Goal: Task Accomplishment & Management: Manage account settings

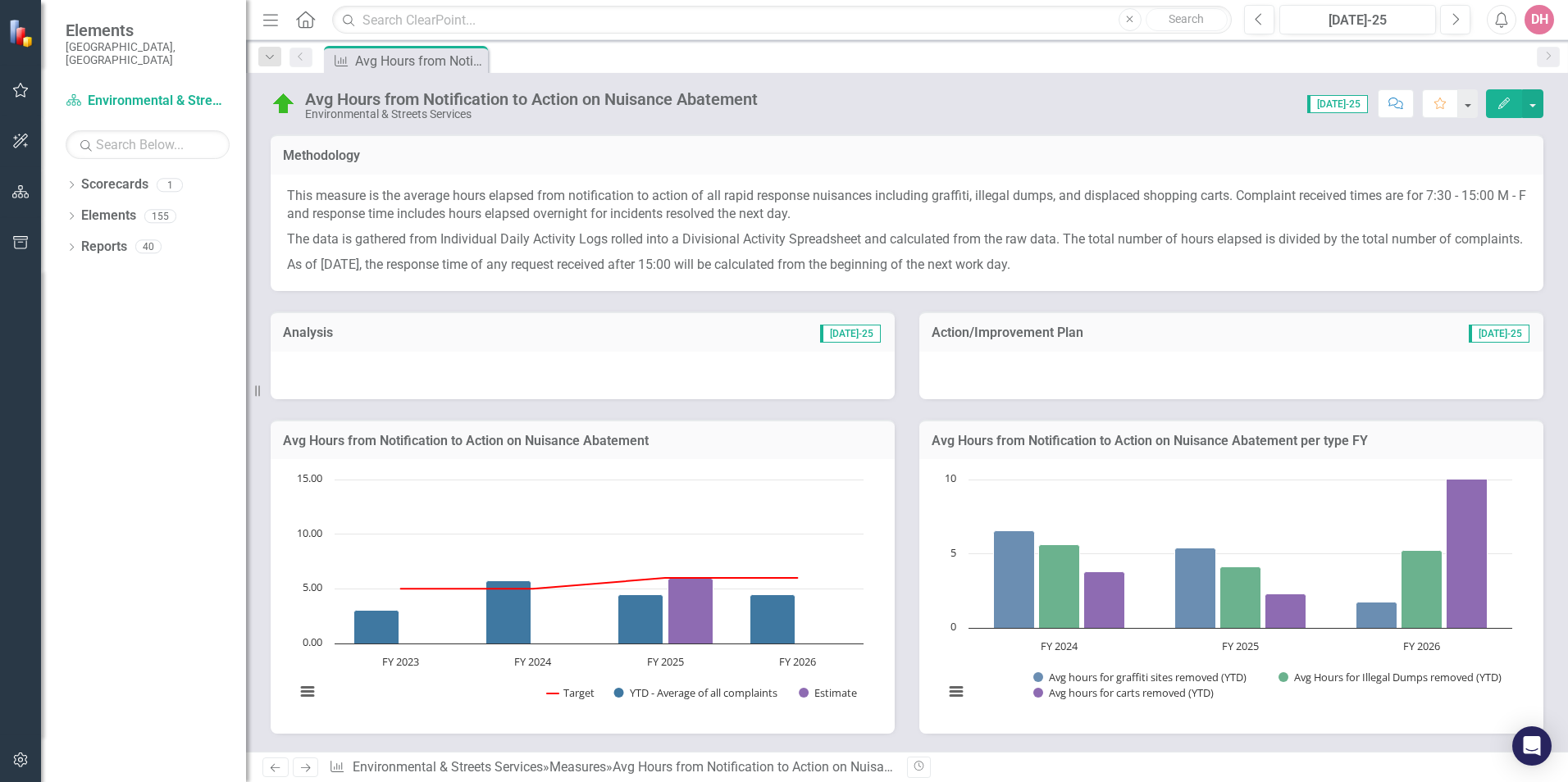
click at [704, 390] on div at bounding box center [583, 375] width 624 height 47
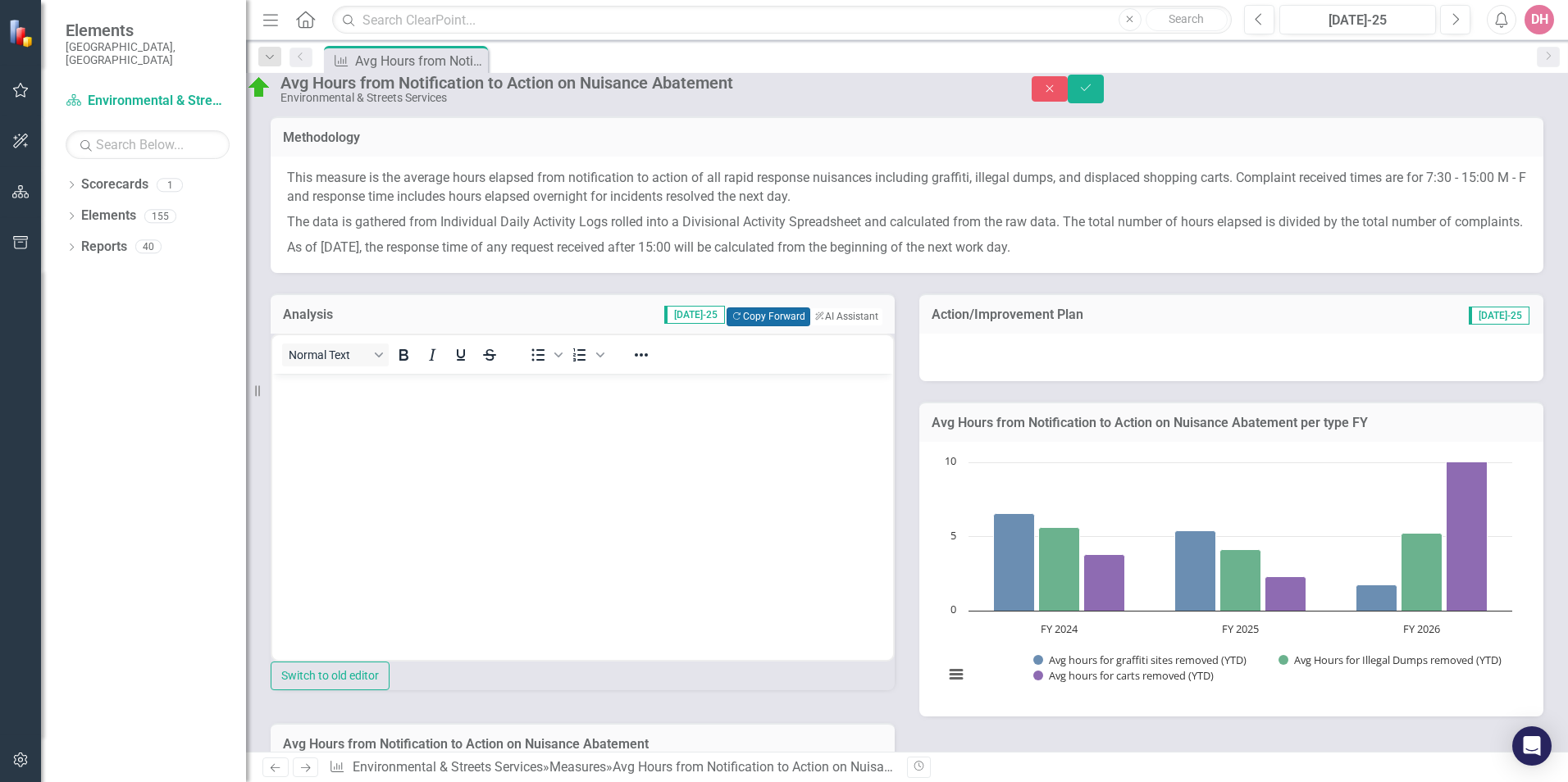
click at [734, 326] on button "Copy Forward Copy Forward" at bounding box center [768, 316] width 83 height 18
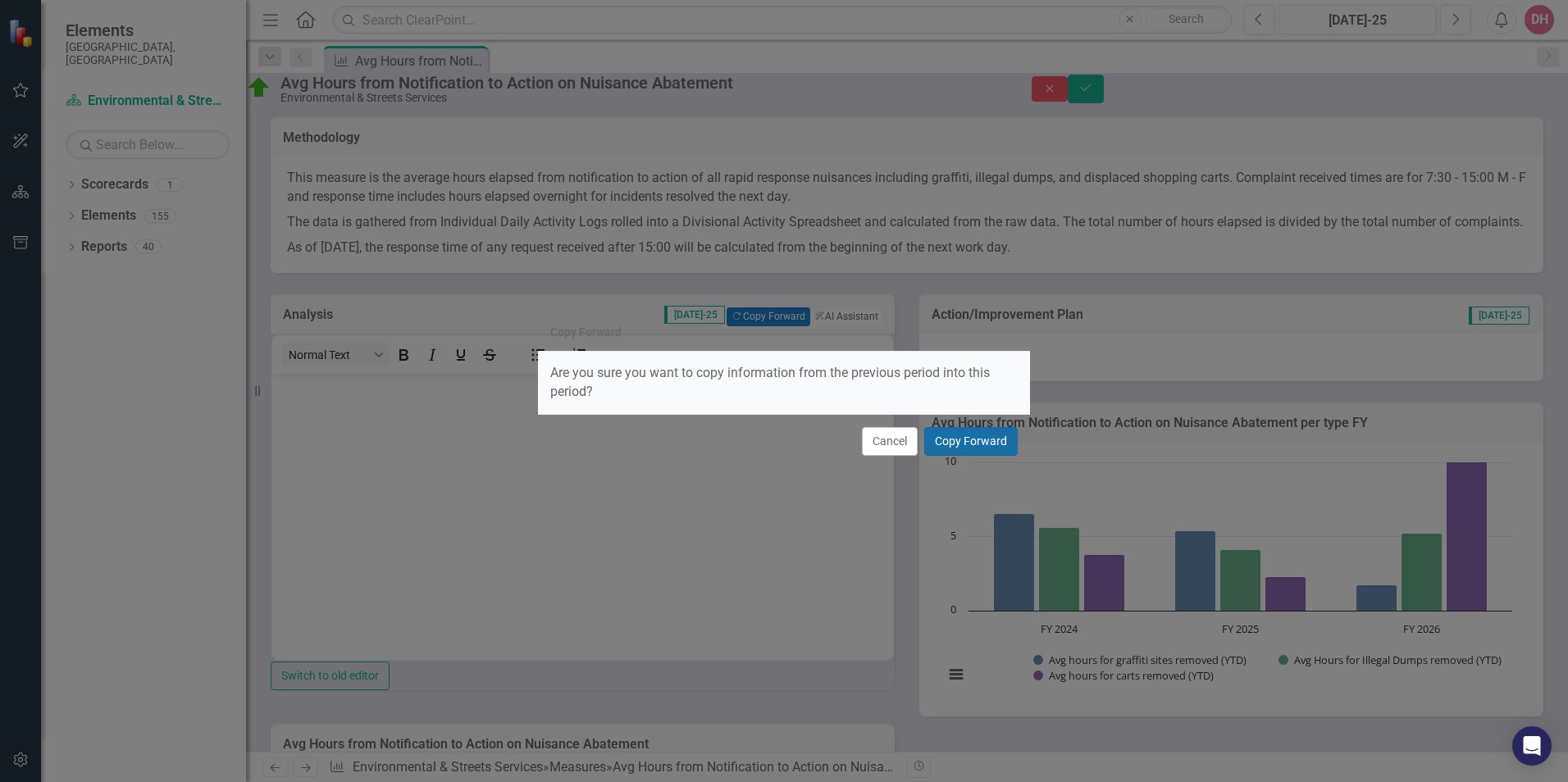
click at [957, 443] on button "Copy Forward" at bounding box center [970, 442] width 94 height 29
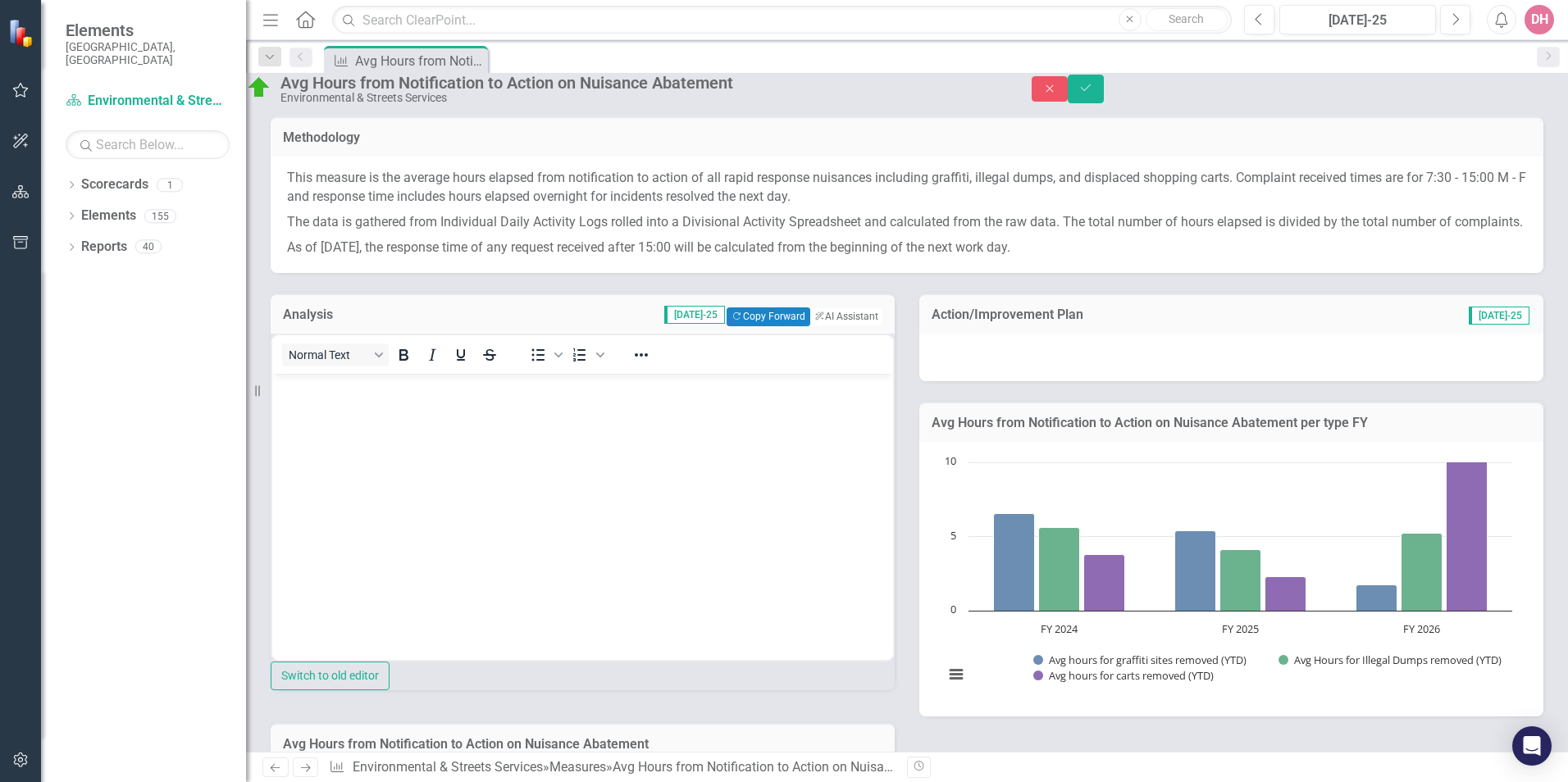
click at [1276, 381] on div at bounding box center [1232, 357] width 624 height 47
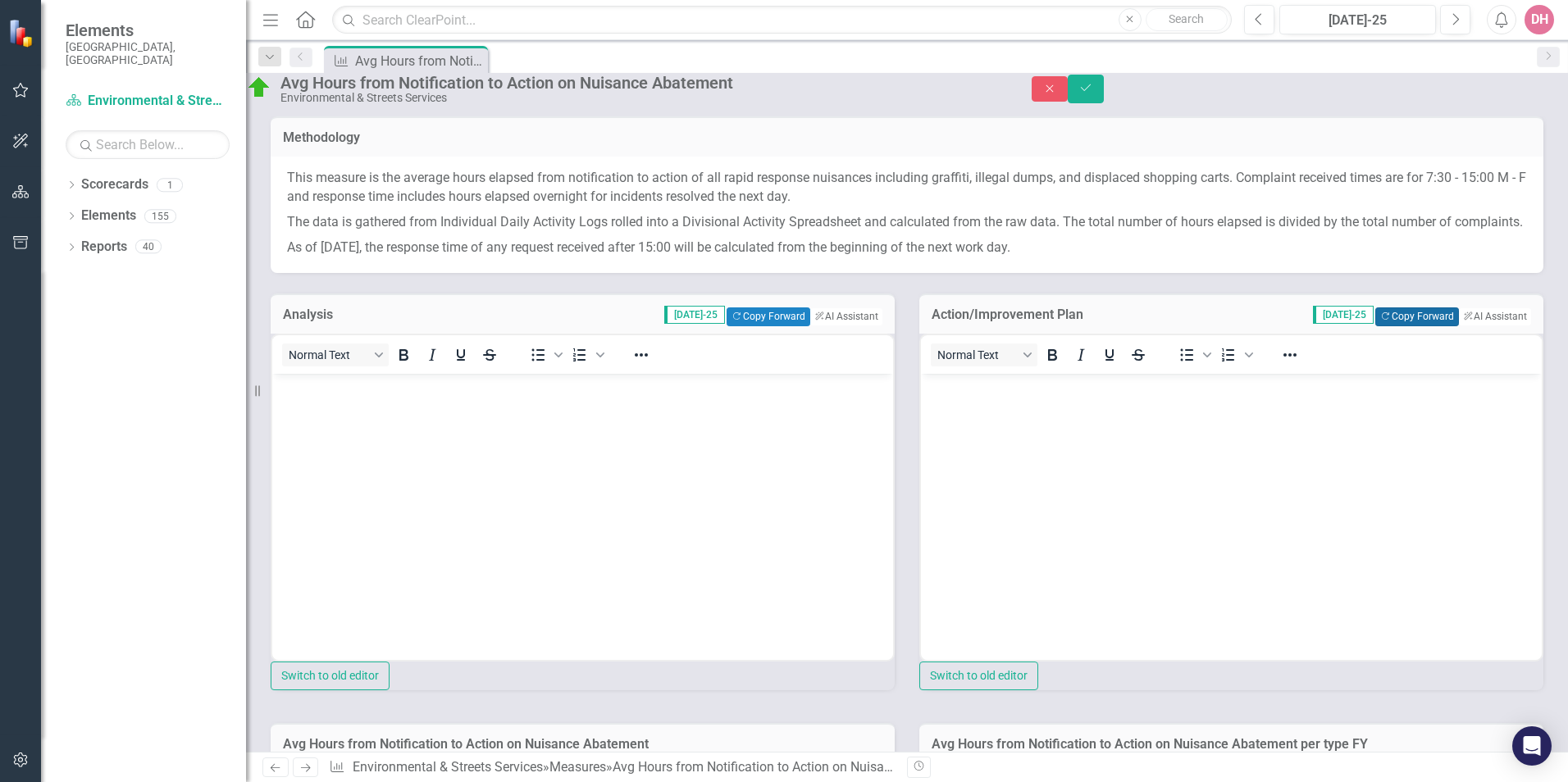
click at [1376, 326] on button "Copy Forward Copy Forward" at bounding box center [1417, 316] width 83 height 18
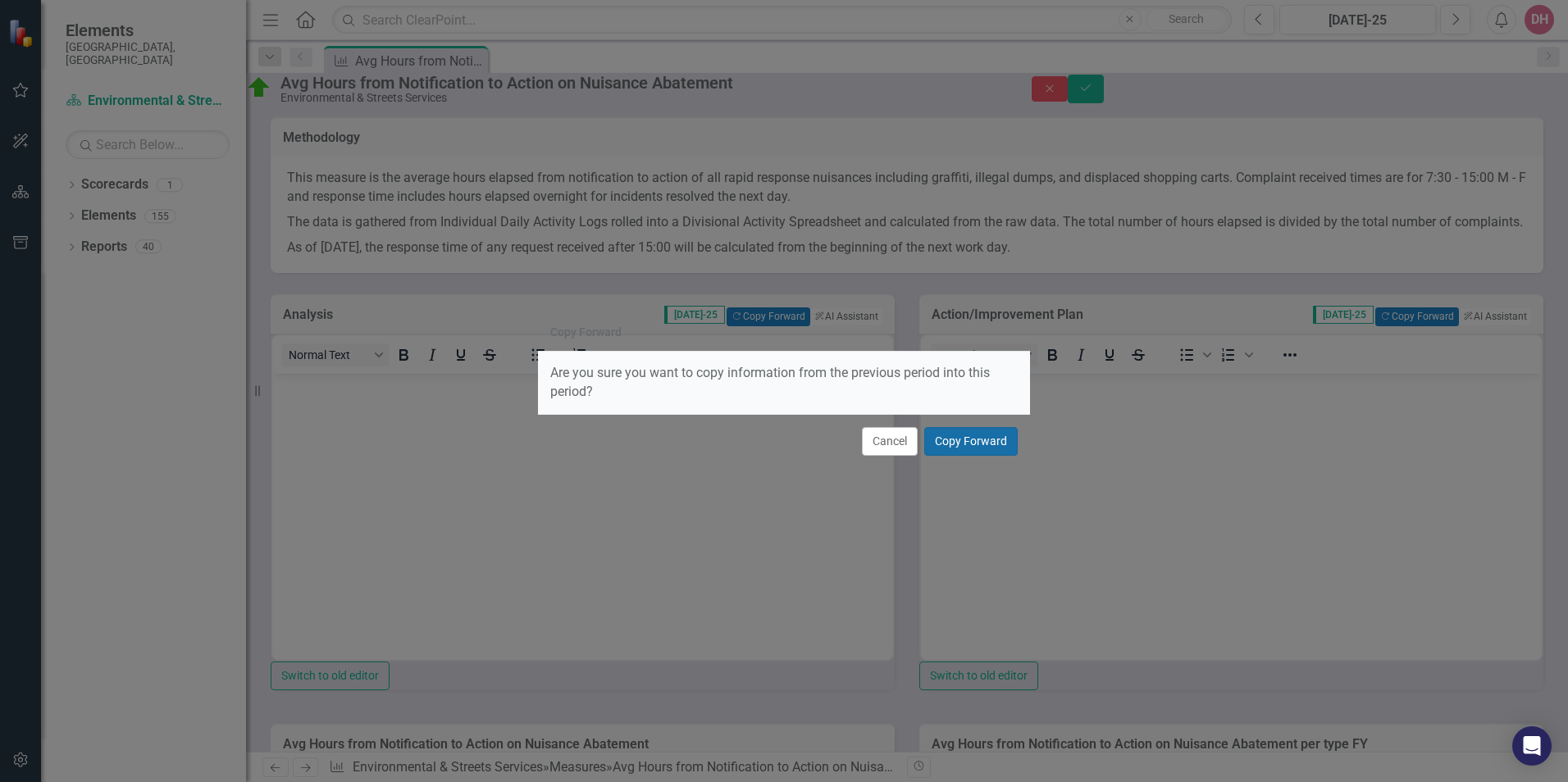
click at [986, 447] on button "Copy Forward" at bounding box center [970, 442] width 94 height 29
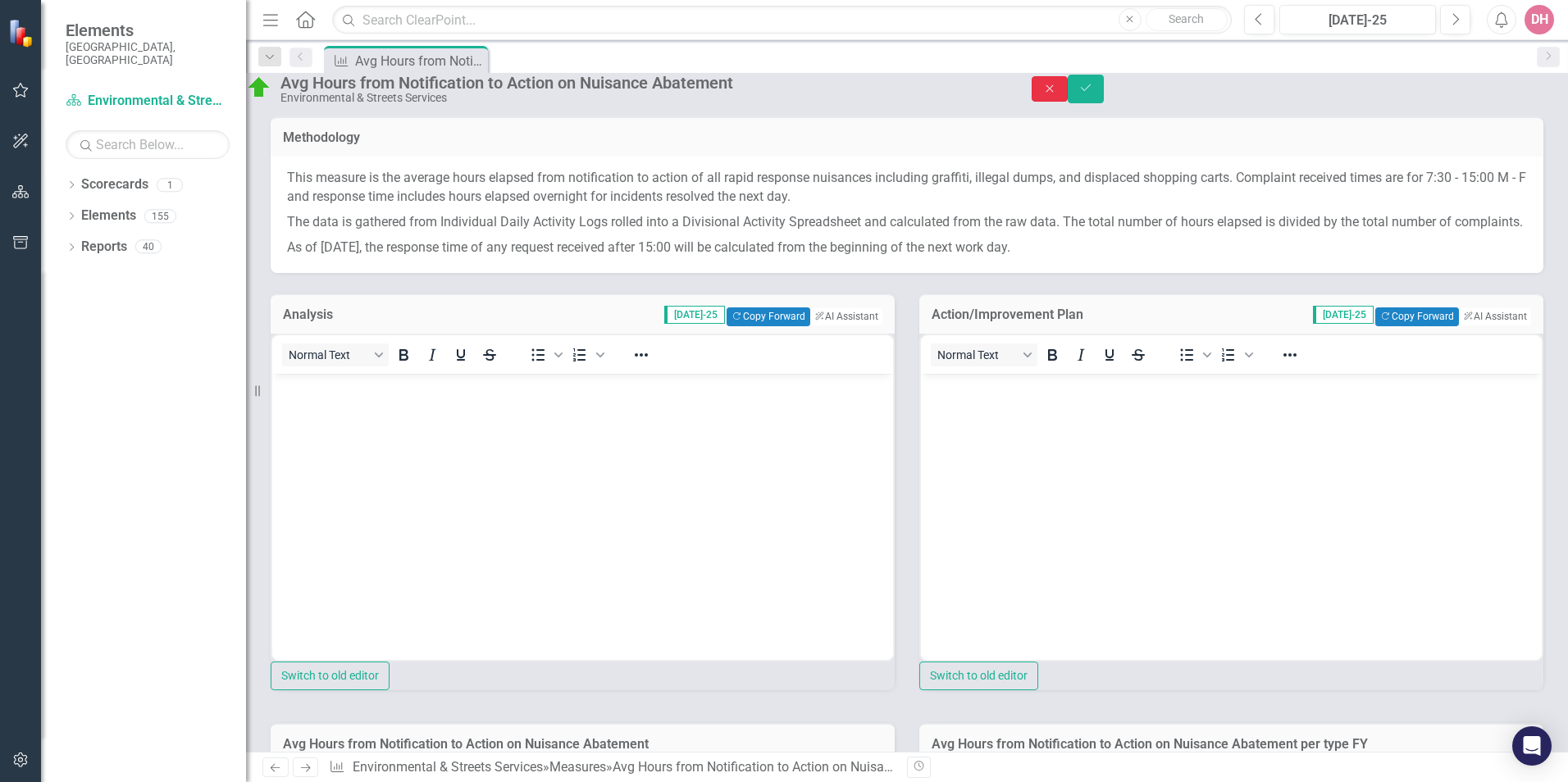
click at [1053, 92] on icon "button" at bounding box center [1049, 88] width 7 height 7
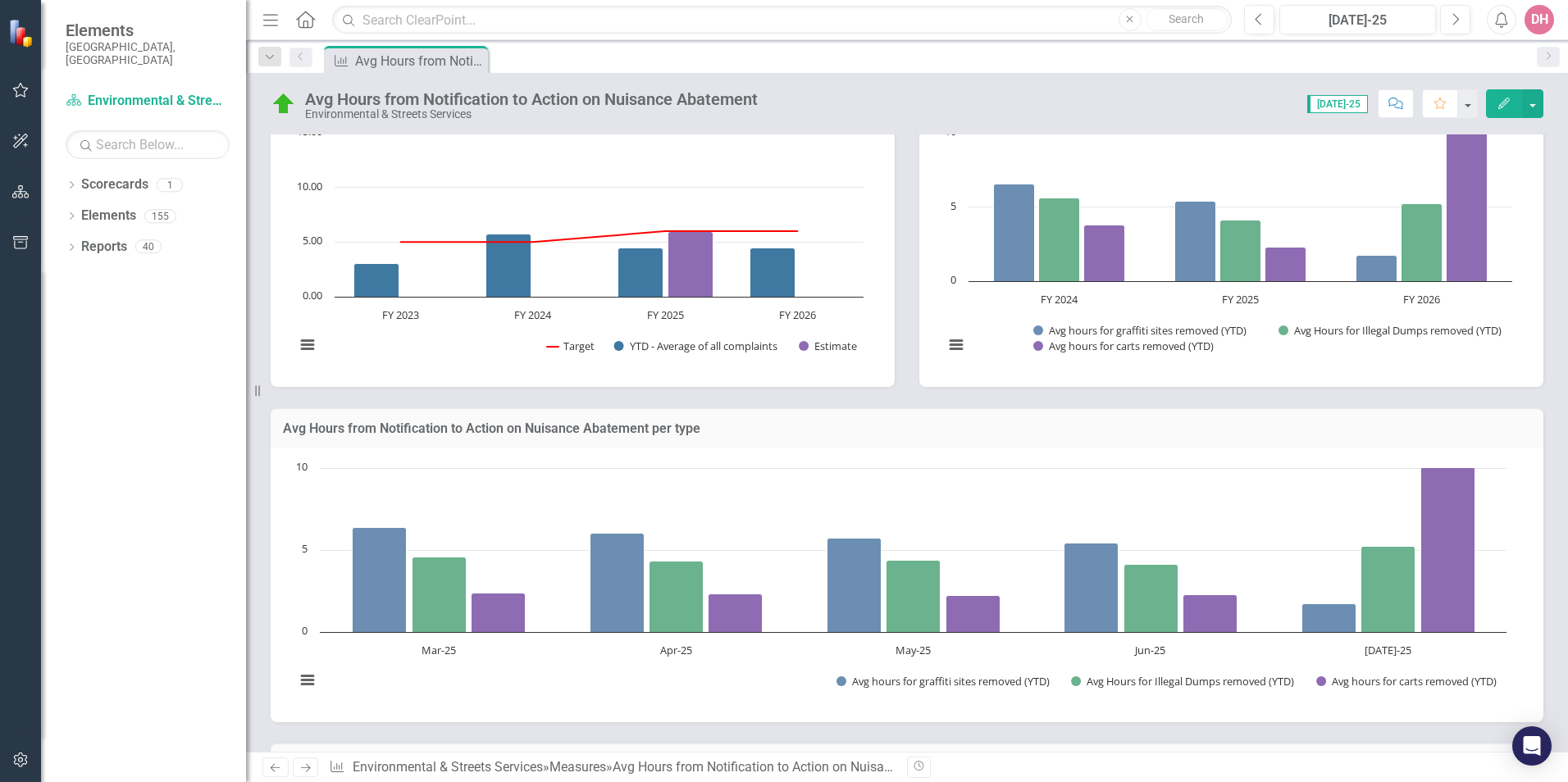
scroll to position [328, 0]
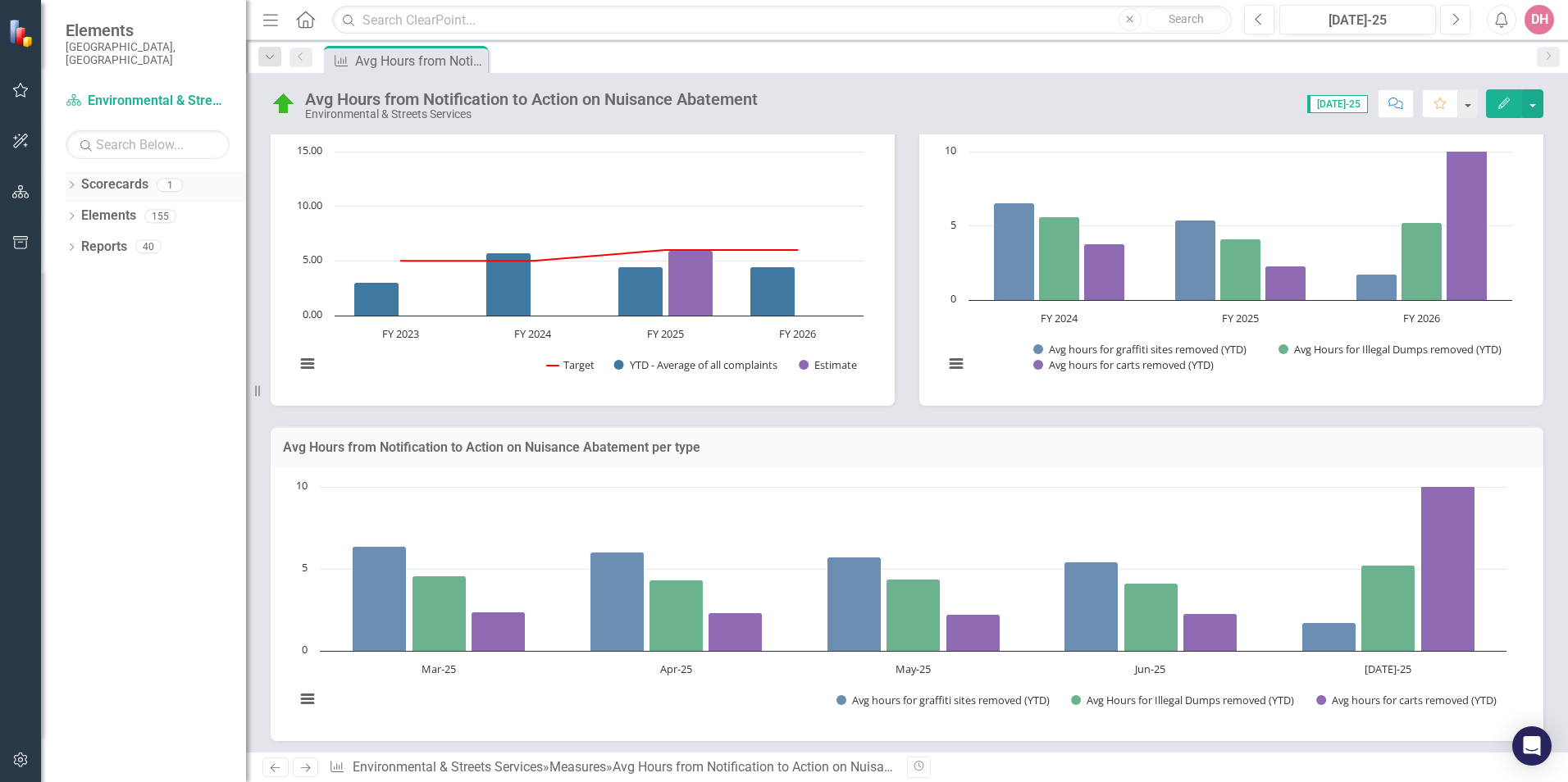
click at [74, 182] on icon "Dropdown" at bounding box center [71, 186] width 12 height 9
click at [122, 206] on link "Environmental & Streets Services" at bounding box center [156, 215] width 181 height 19
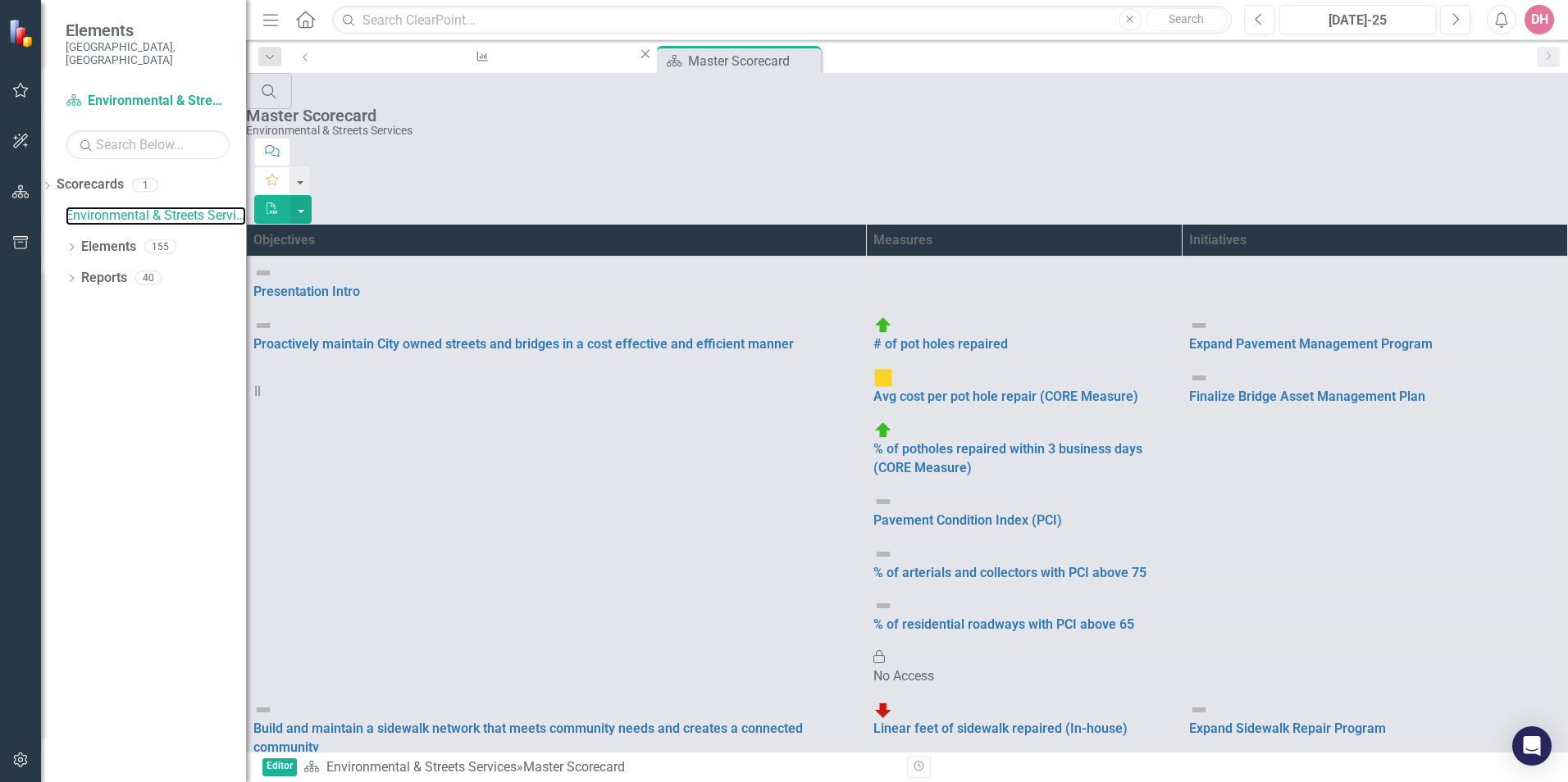
scroll to position [246, 0]
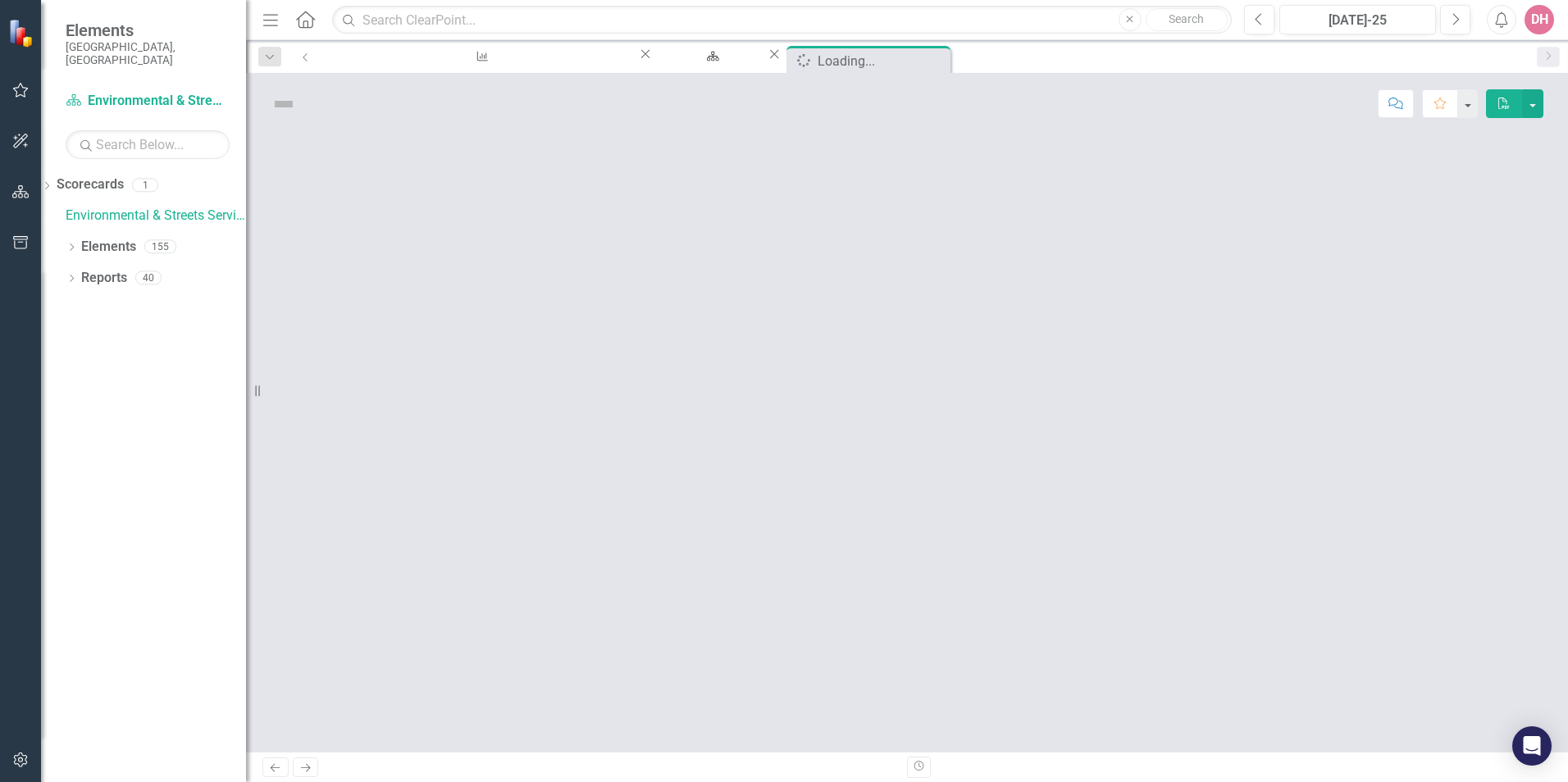
click at [784, 533] on div at bounding box center [907, 442] width 1323 height 617
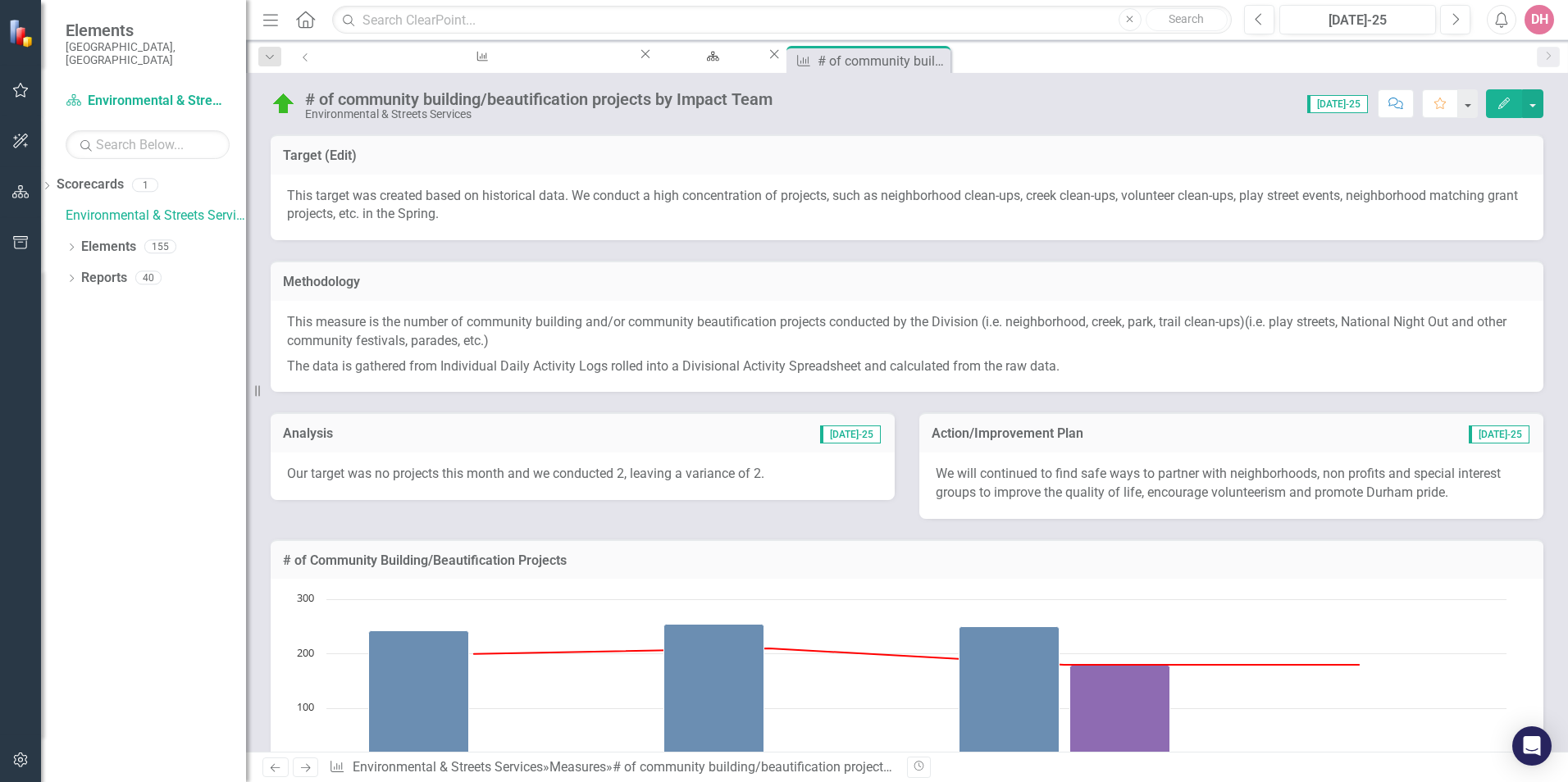
click at [289, 109] on img at bounding box center [284, 104] width 27 height 27
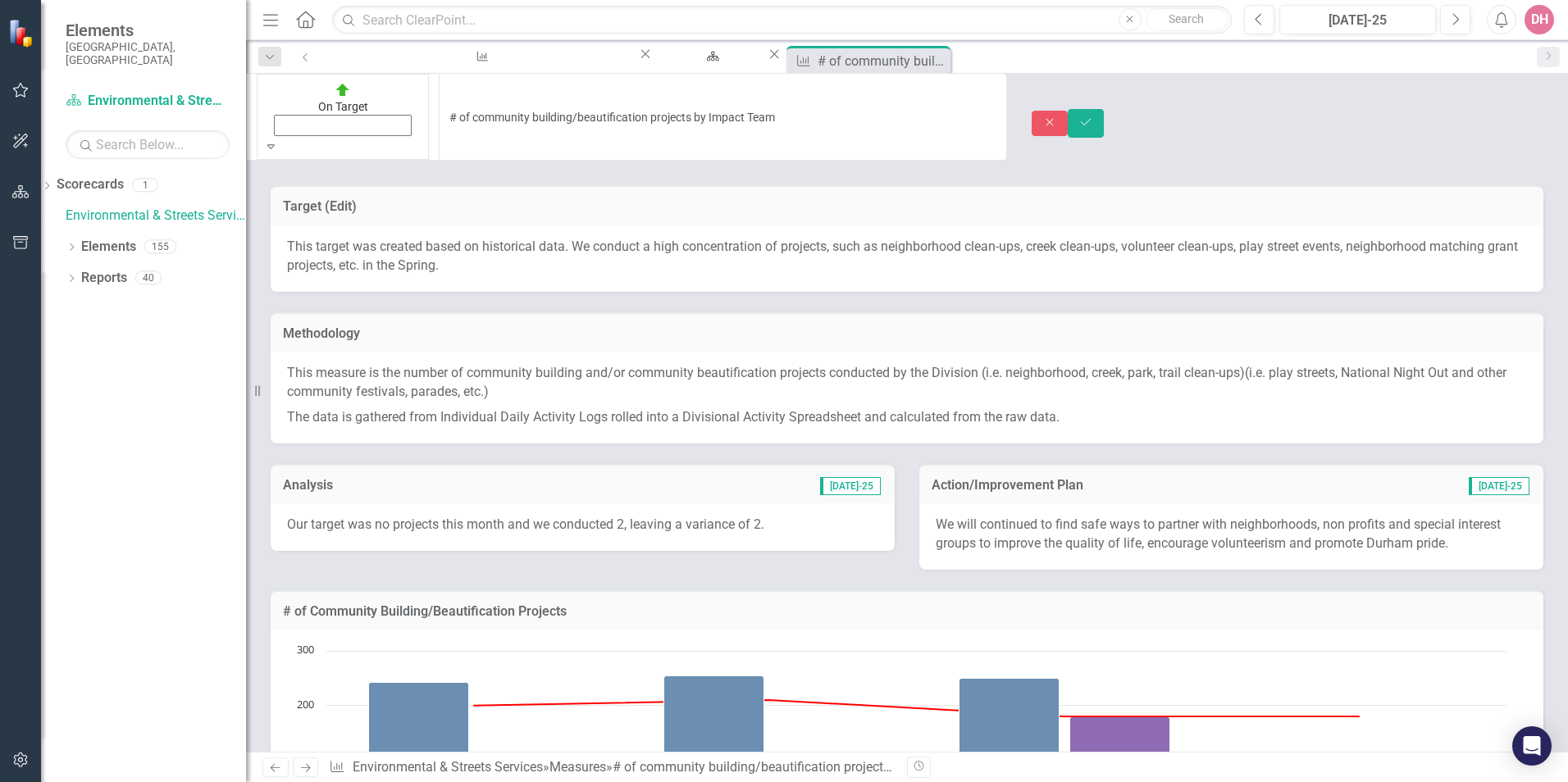
drag, startPoint x: 289, startPoint y: 109, endPoint x: 304, endPoint y: 101, distance: 17.0
click at [275, 140] on icon "Expand" at bounding box center [271, 146] width 7 height 12
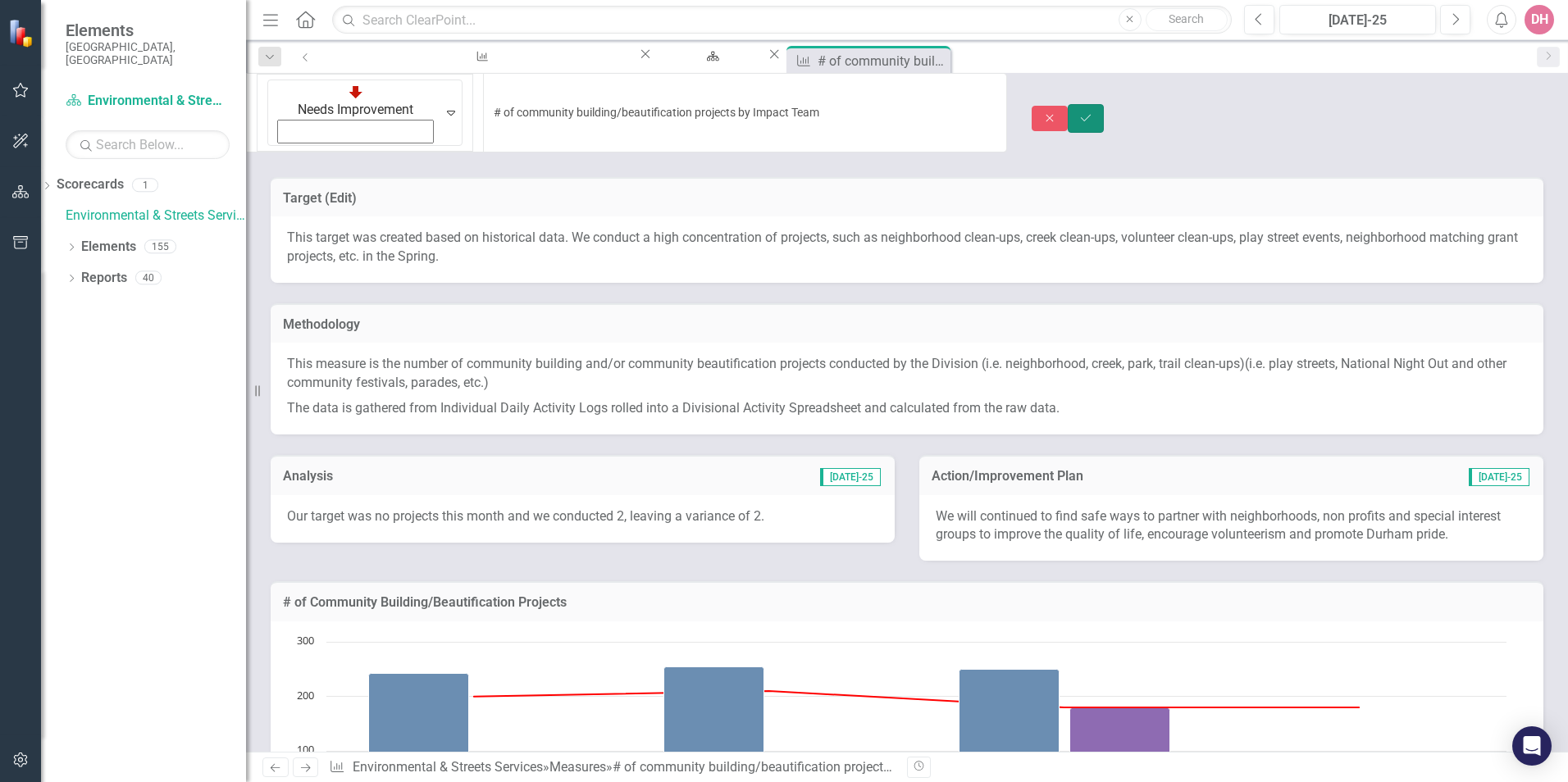
click at [1093, 113] on icon "Save" at bounding box center [1086, 118] width 15 height 12
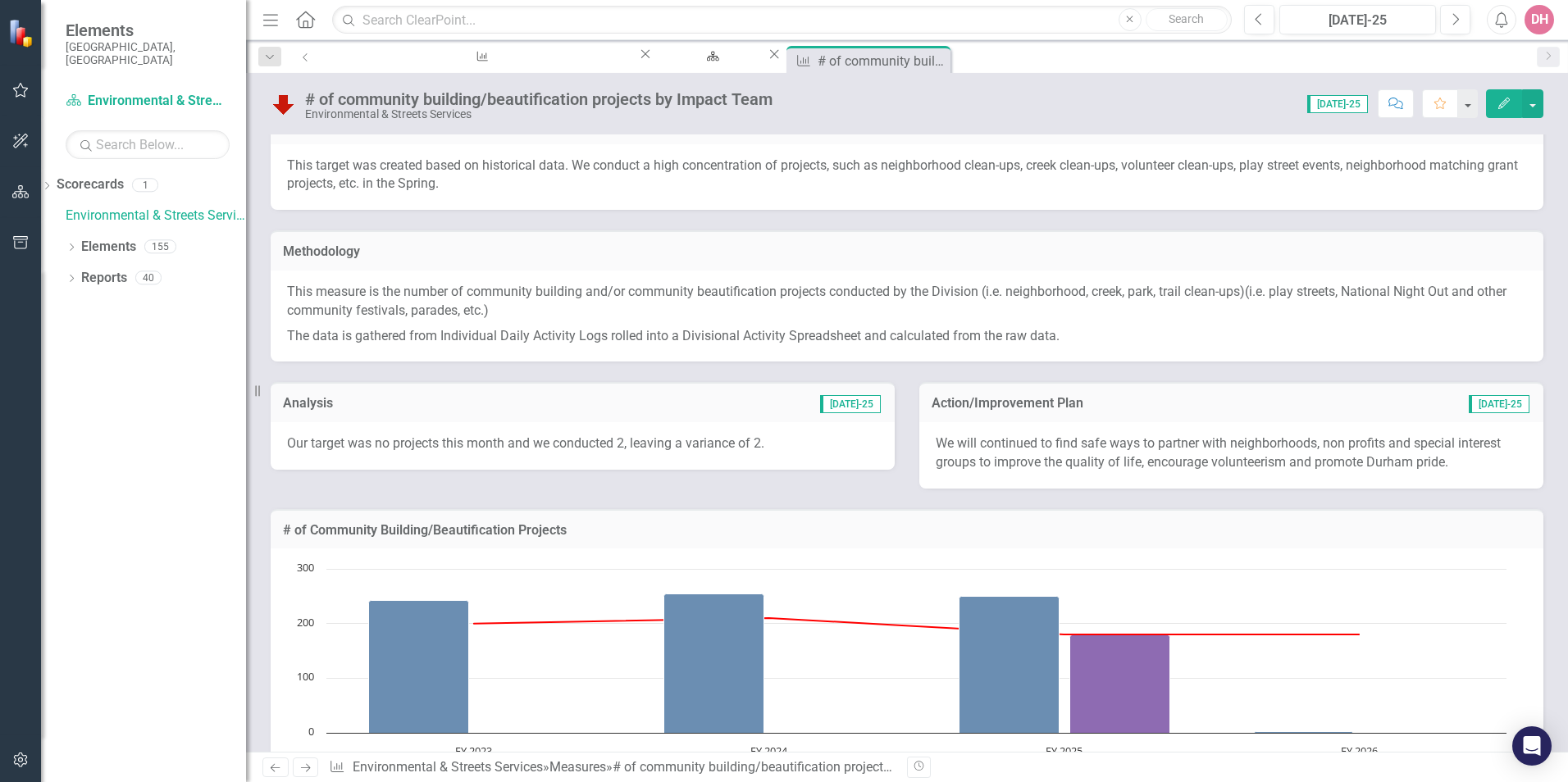
scroll to position [0, 0]
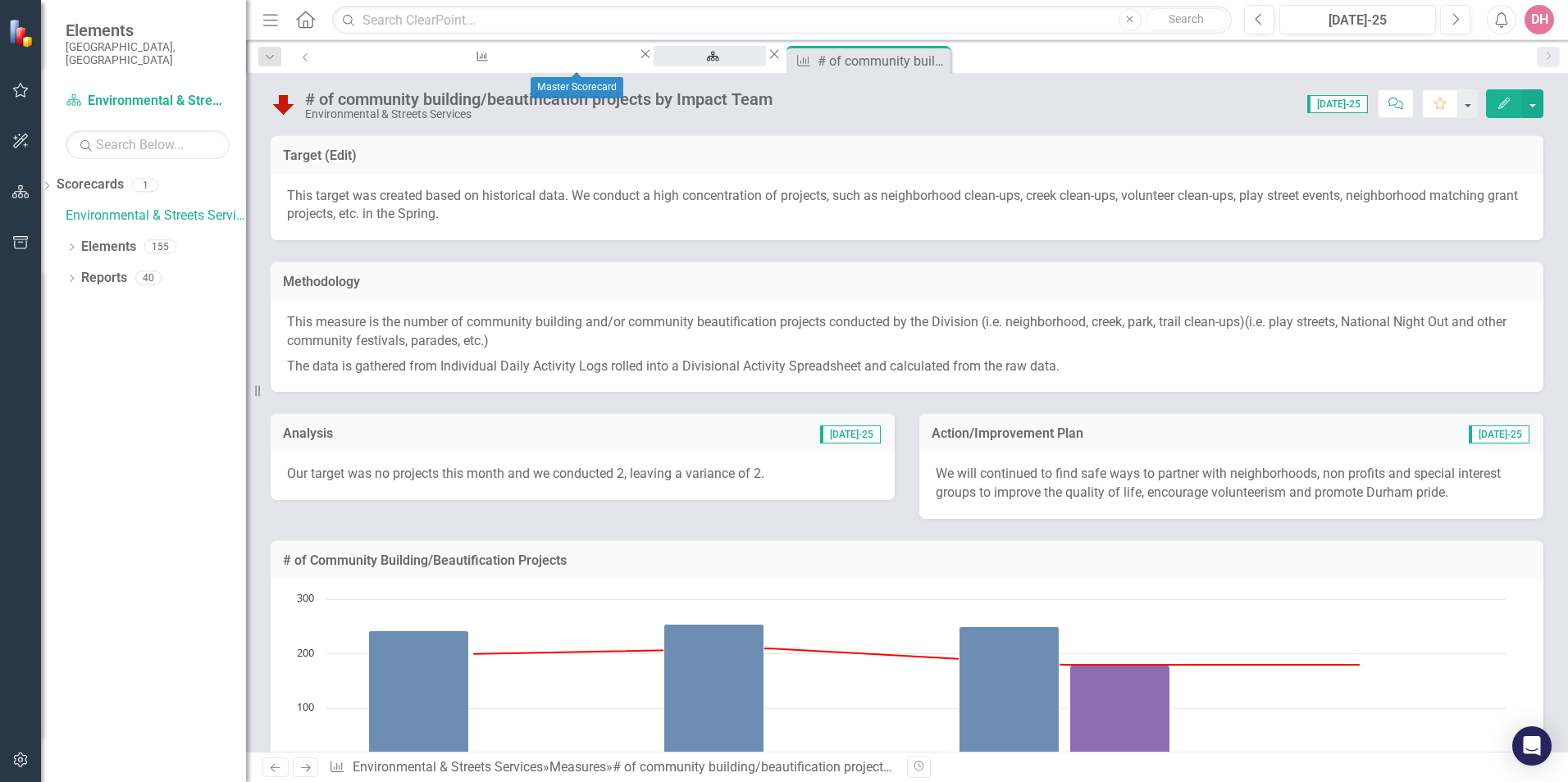
click at [669, 61] on div "Master Scorecard" at bounding box center [710, 71] width 83 height 21
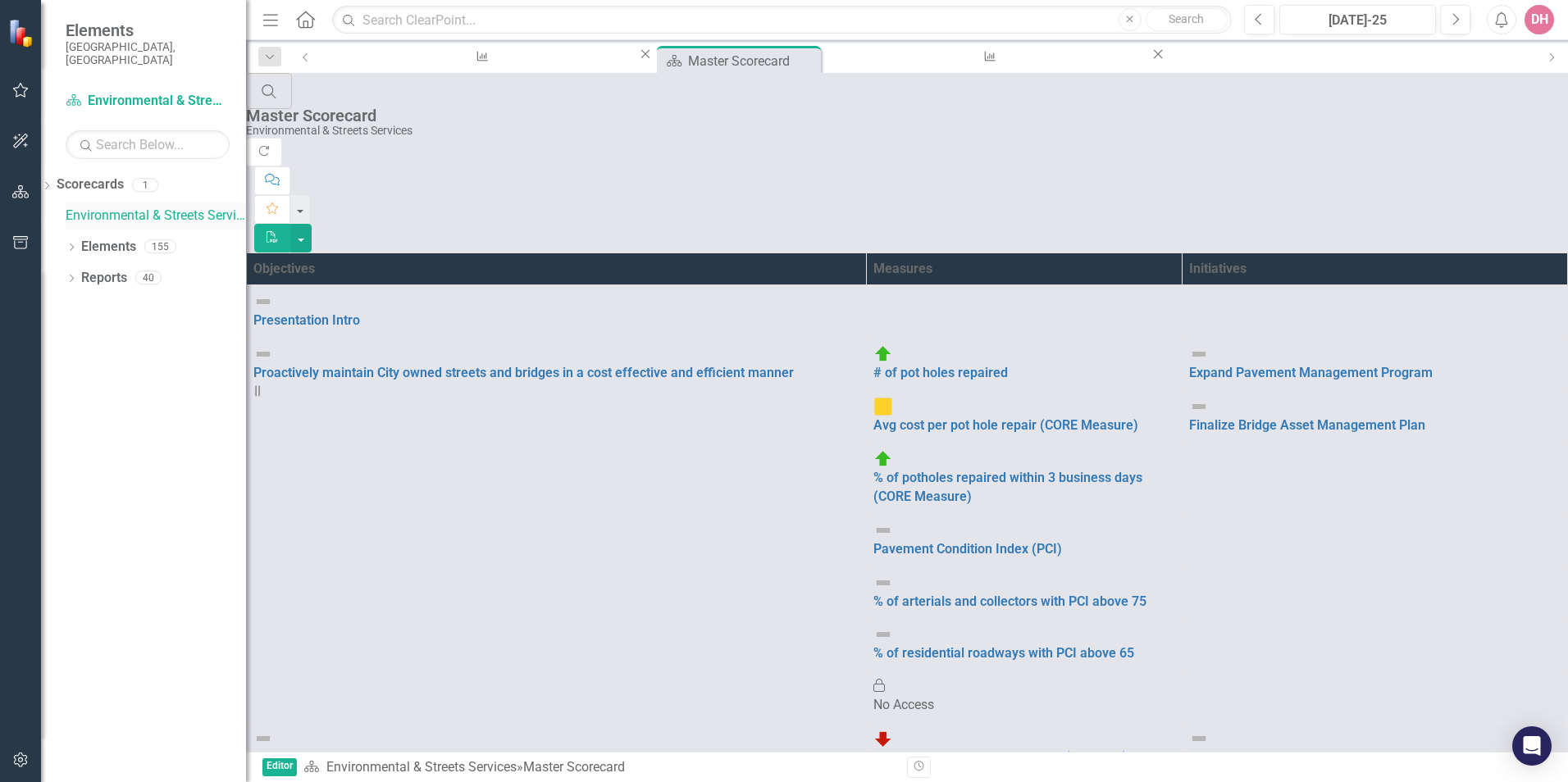
click at [108, 206] on link "Environmental & Streets Services" at bounding box center [156, 215] width 181 height 19
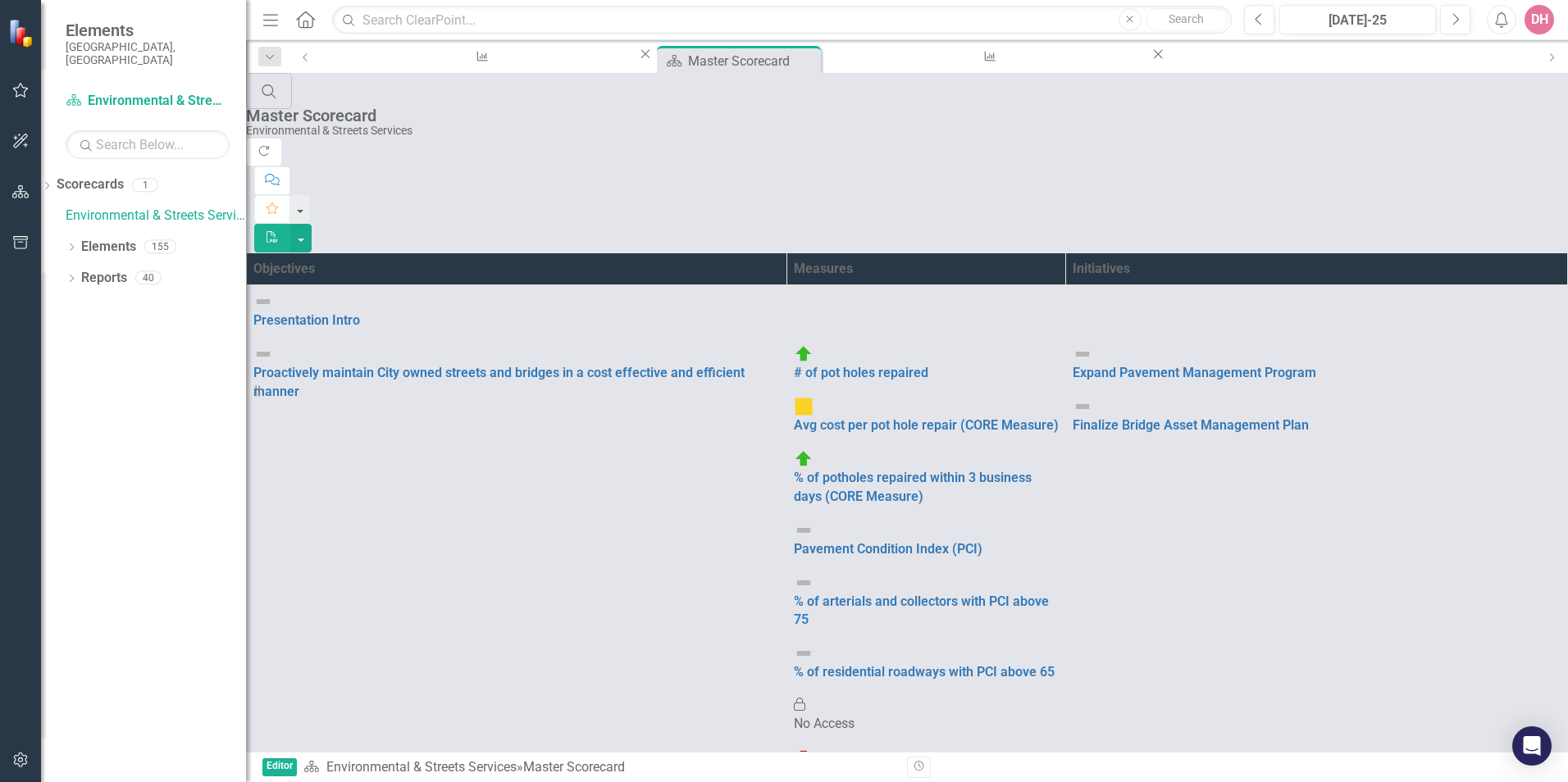
scroll to position [246, 0]
